Goal: Navigation & Orientation: Find specific page/section

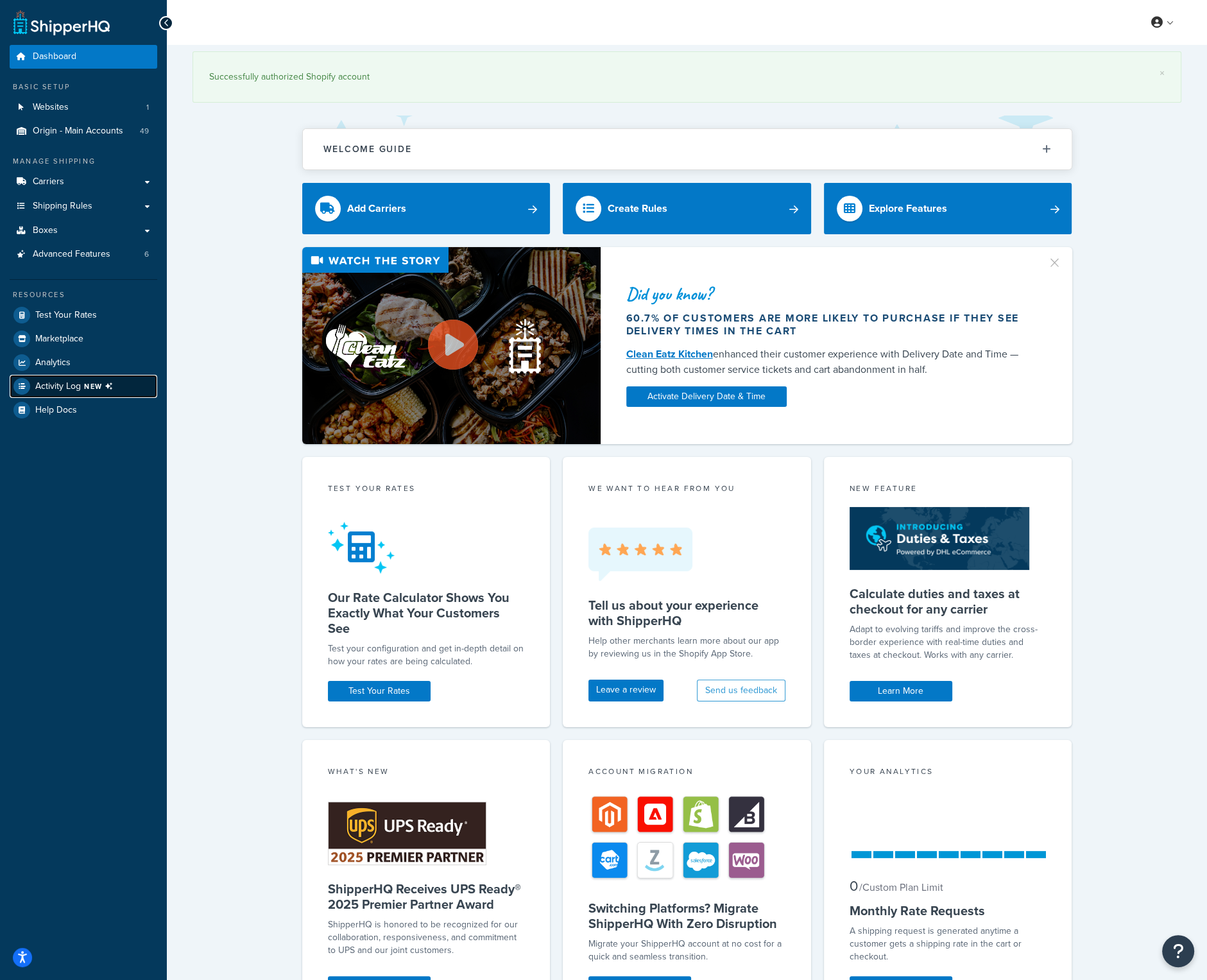
click at [88, 388] on span "NEW" at bounding box center [101, 386] width 34 height 10
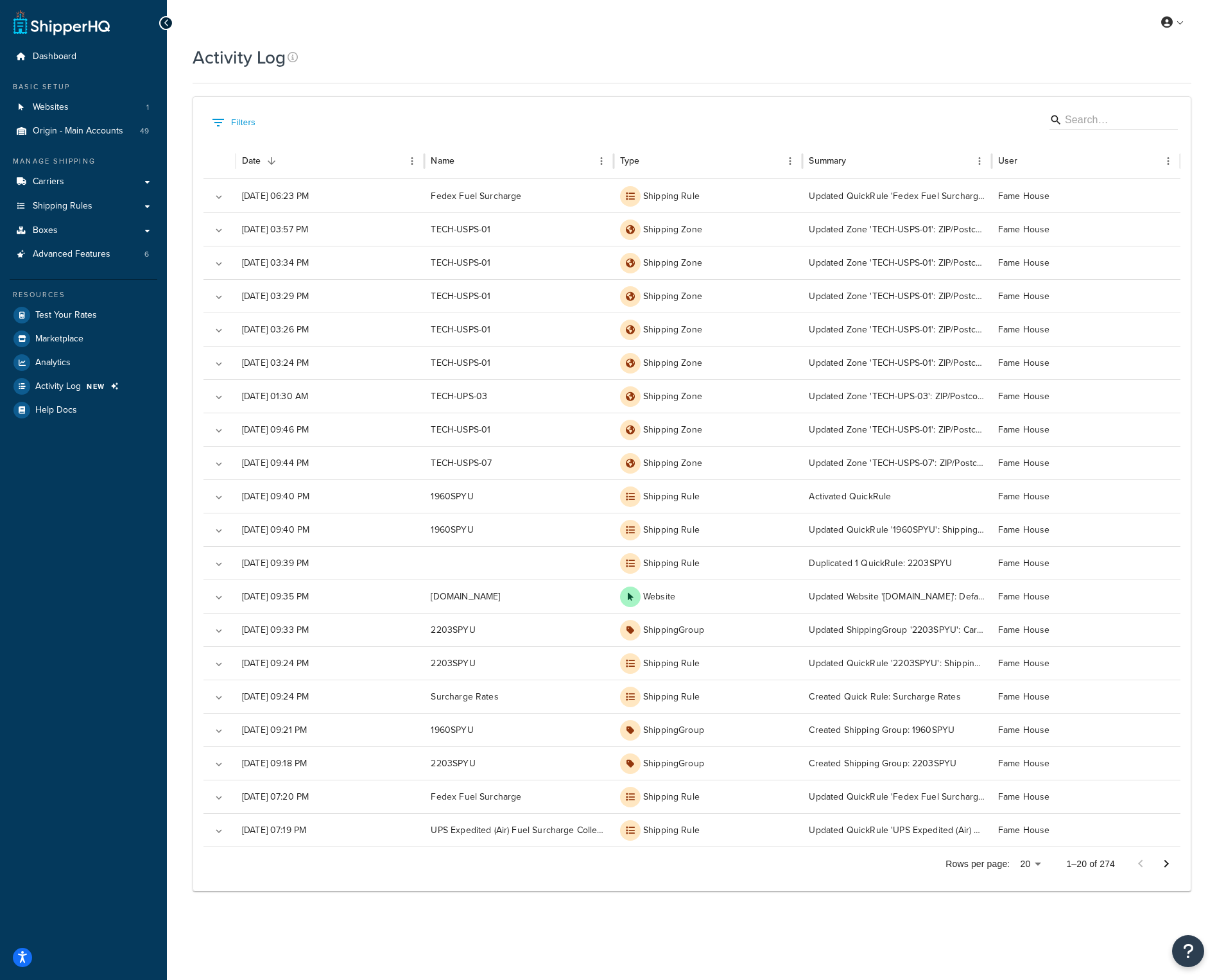
click at [185, 177] on div "Activity Log Contact Us Send Us A Message Contact Information Name * Email * Co…" at bounding box center [691, 484] width 1050 height 879
click at [1122, 151] on span "Logout" at bounding box center [1113, 151] width 25 height 12
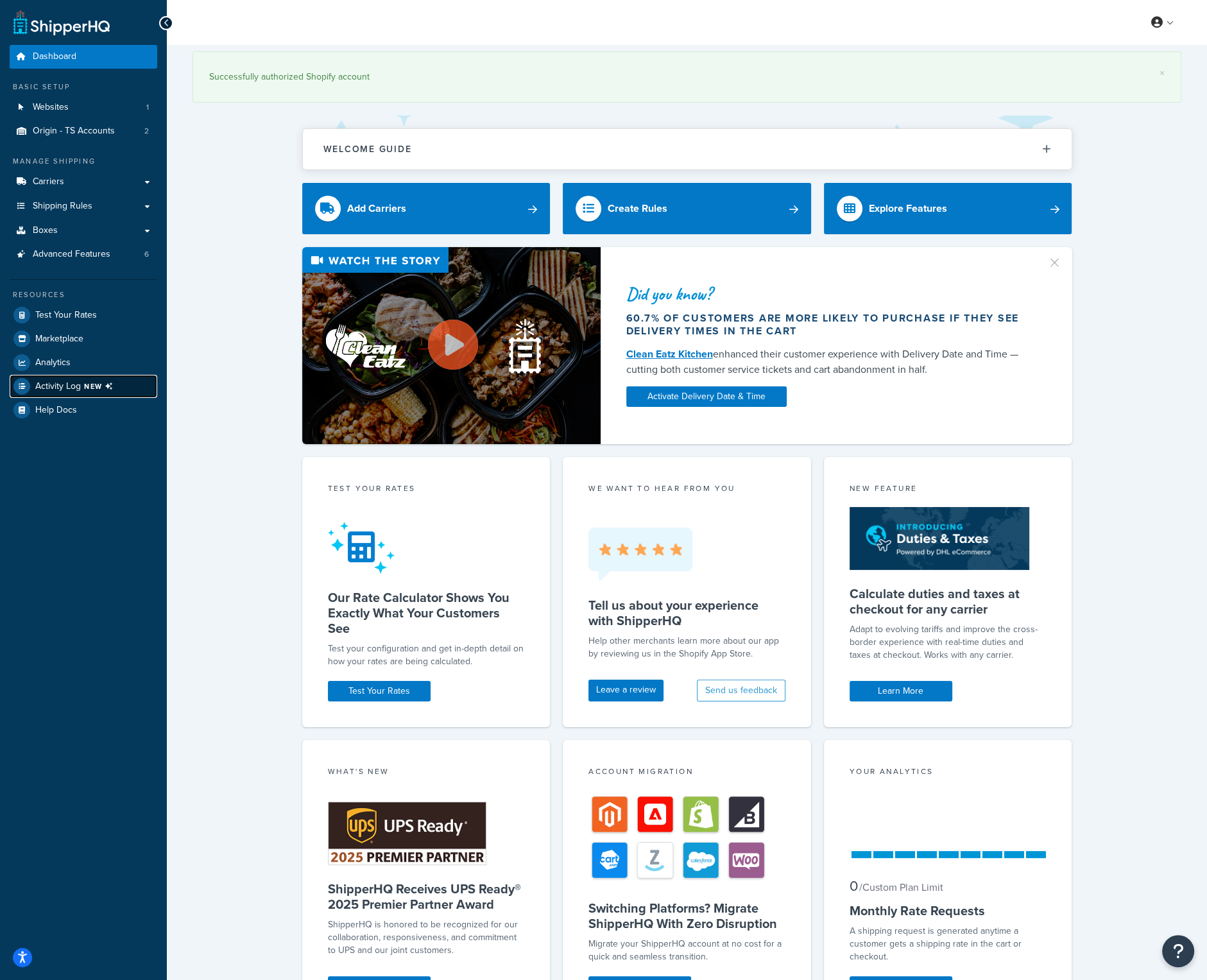
click at [92, 389] on span "NEW" at bounding box center [101, 386] width 34 height 10
